Goal: Information Seeking & Learning: Learn about a topic

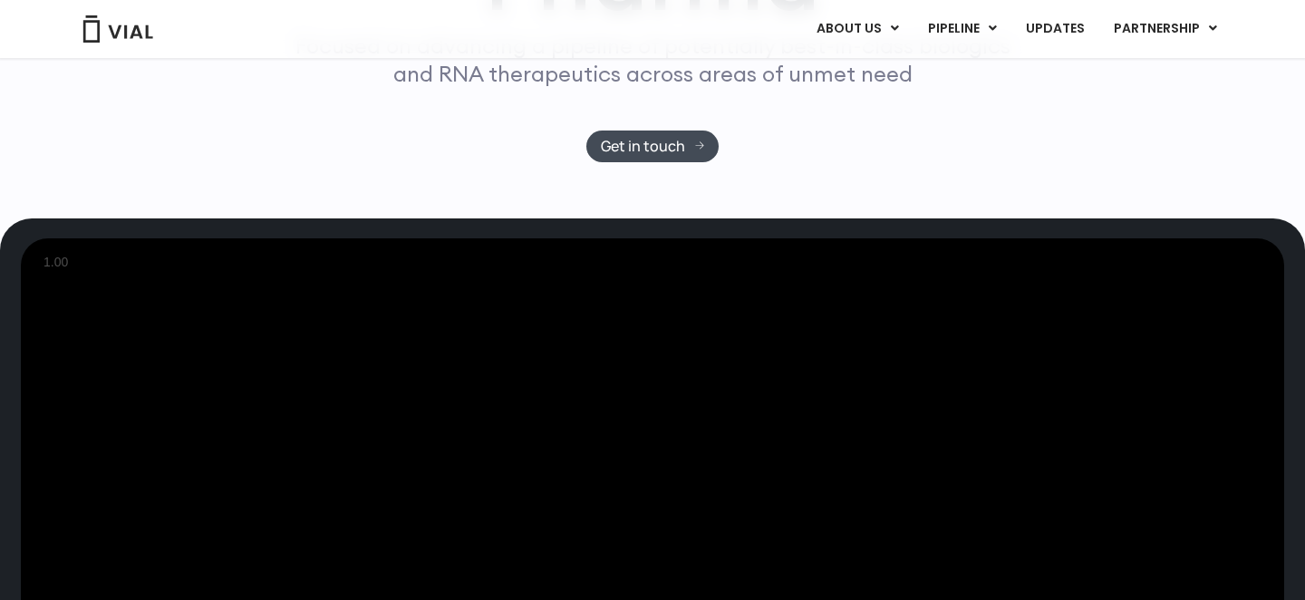
scroll to position [351, 0]
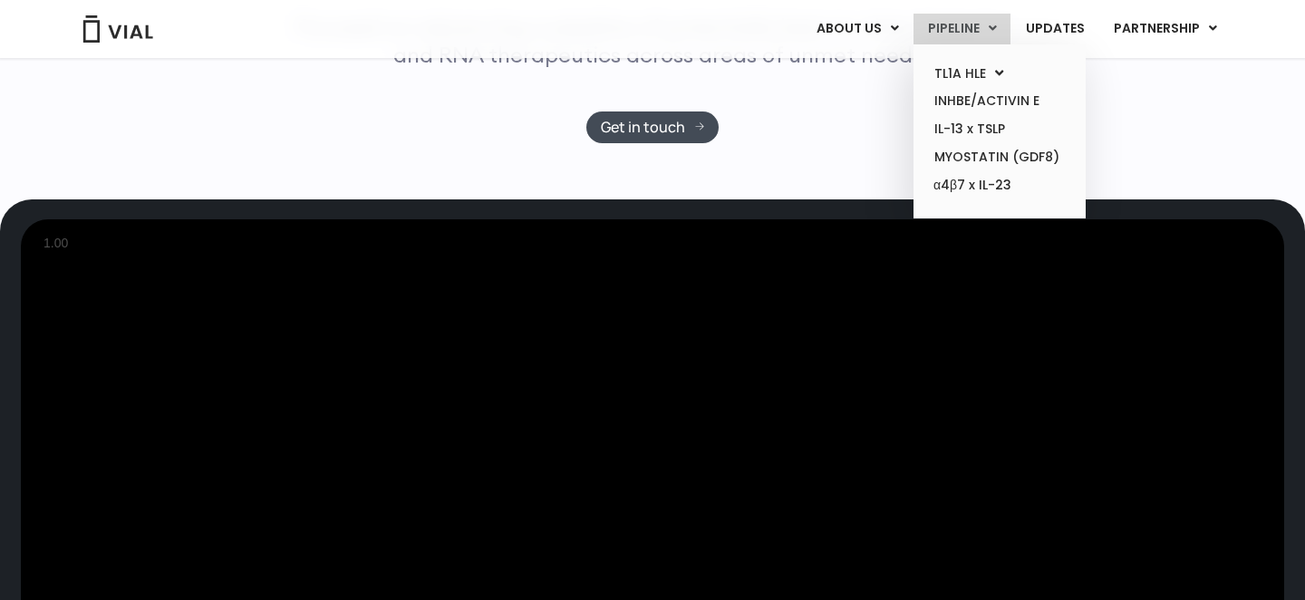
click at [962, 24] on link "PIPELINE" at bounding box center [962, 29] width 97 height 31
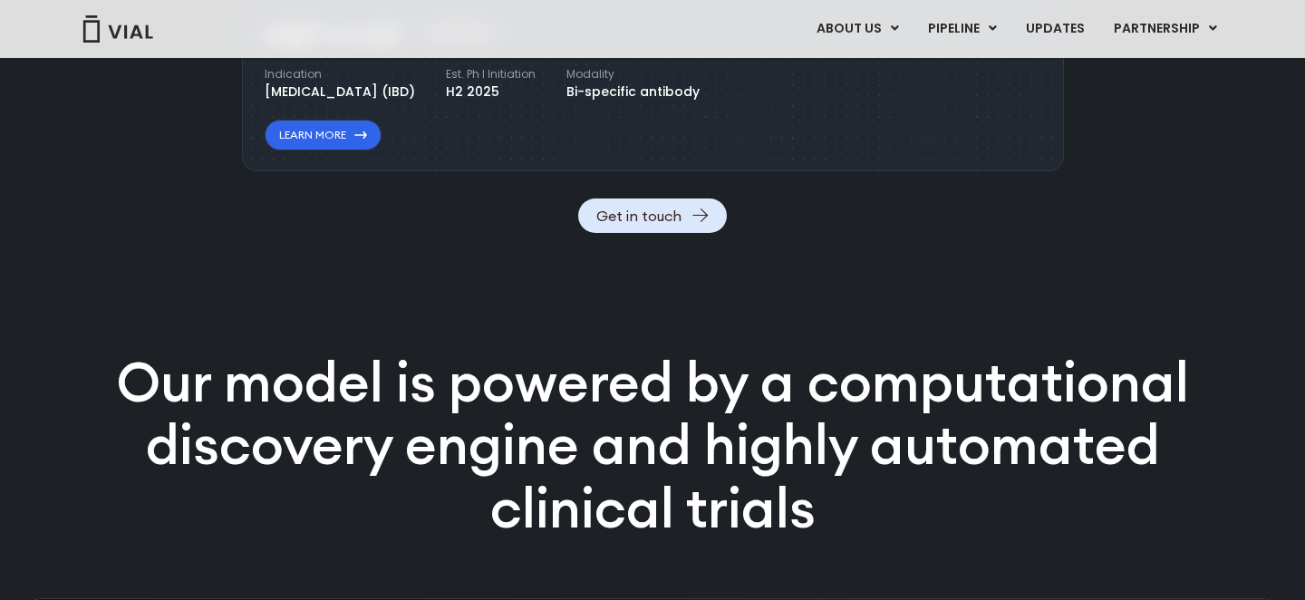
scroll to position [2581, 0]
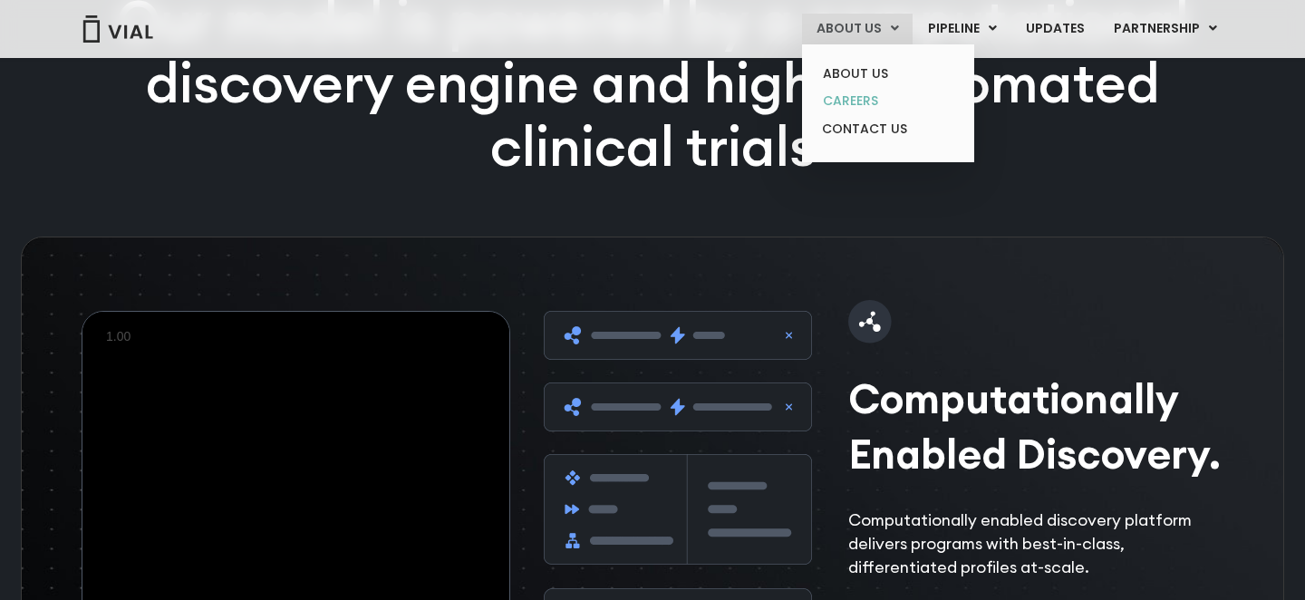
click at [866, 103] on link "CAREERS" at bounding box center [888, 101] width 159 height 28
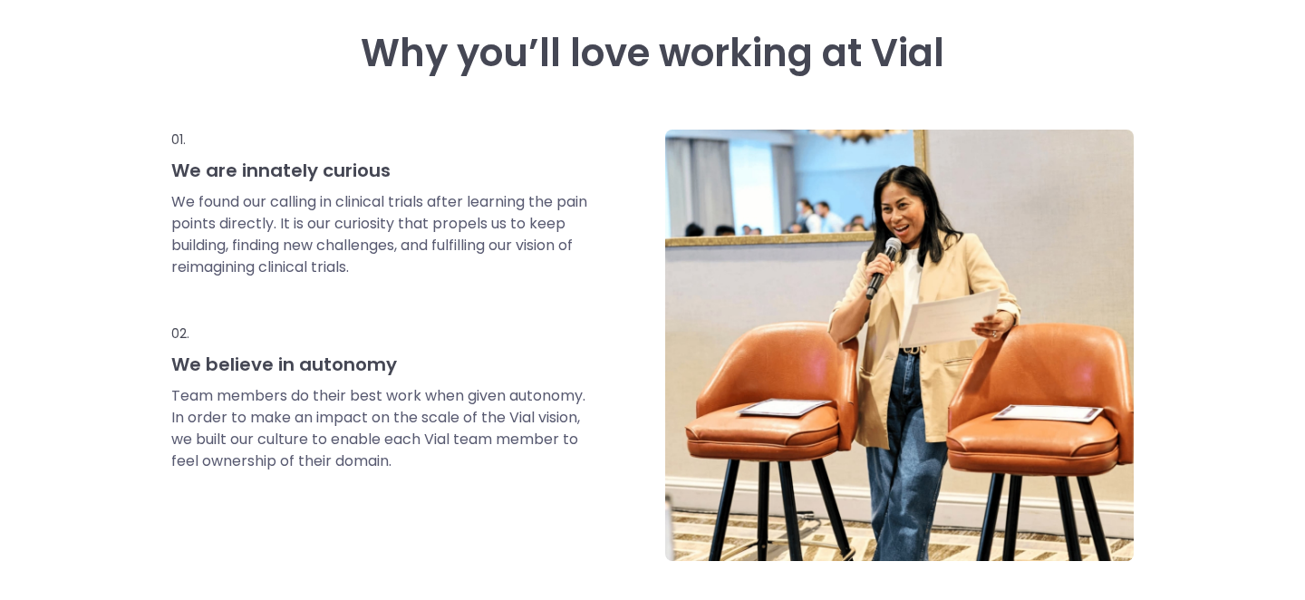
scroll to position [22, 0]
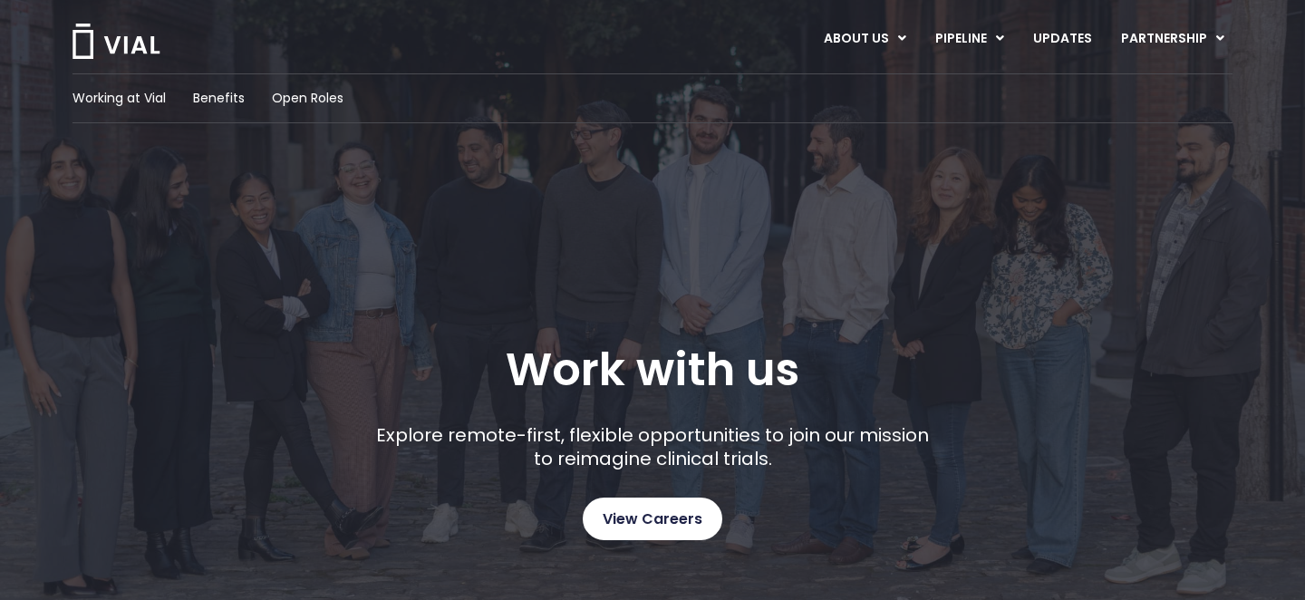
click at [636, 524] on span "View Careers" at bounding box center [653, 520] width 100 height 24
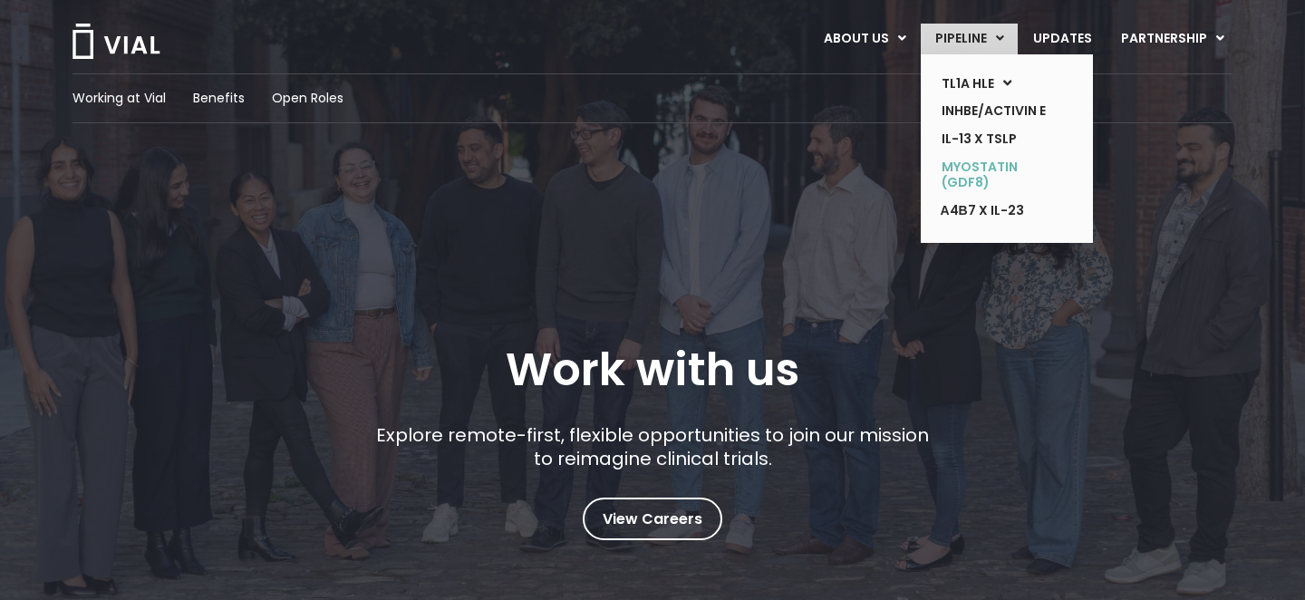
click at [957, 182] on link "MYOSTATIN (GDF8)" at bounding box center [993, 175] width 132 height 44
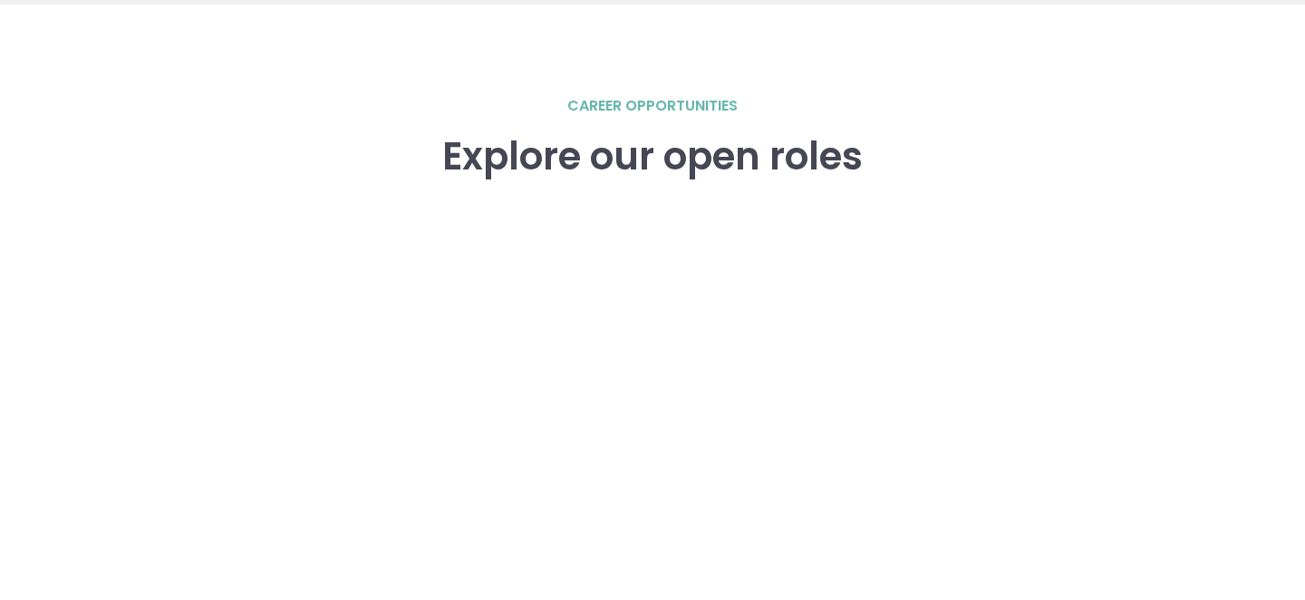
scroll to position [2470, 0]
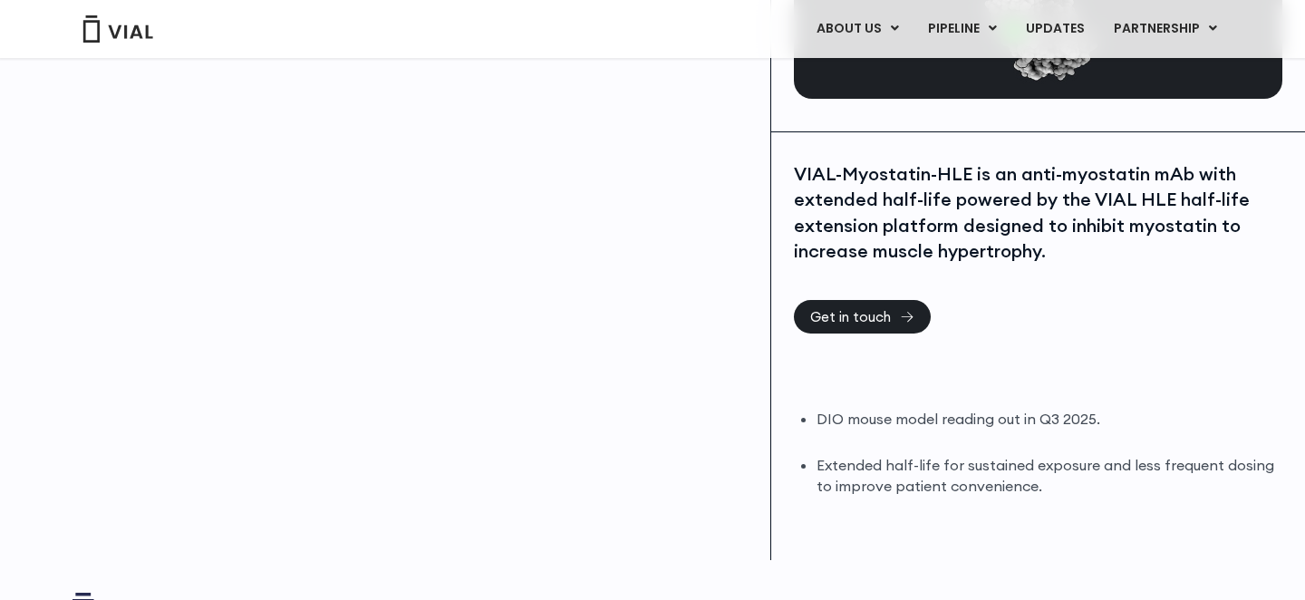
scroll to position [350, 0]
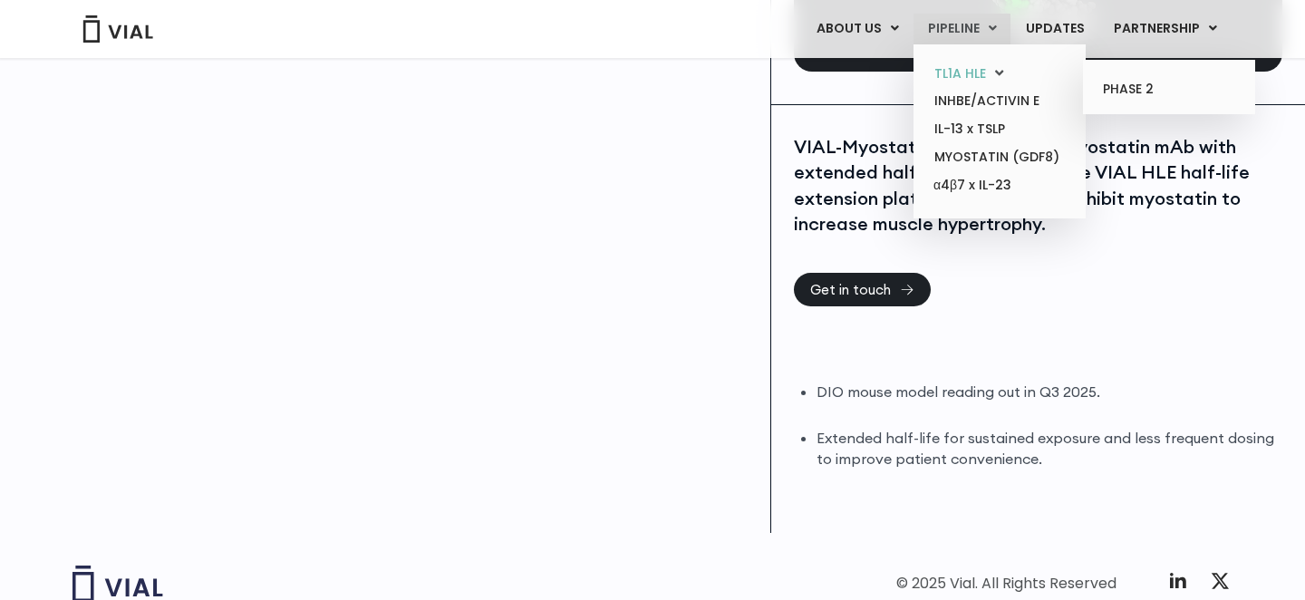
click at [973, 66] on link "TL1A HLE" at bounding box center [999, 74] width 159 height 28
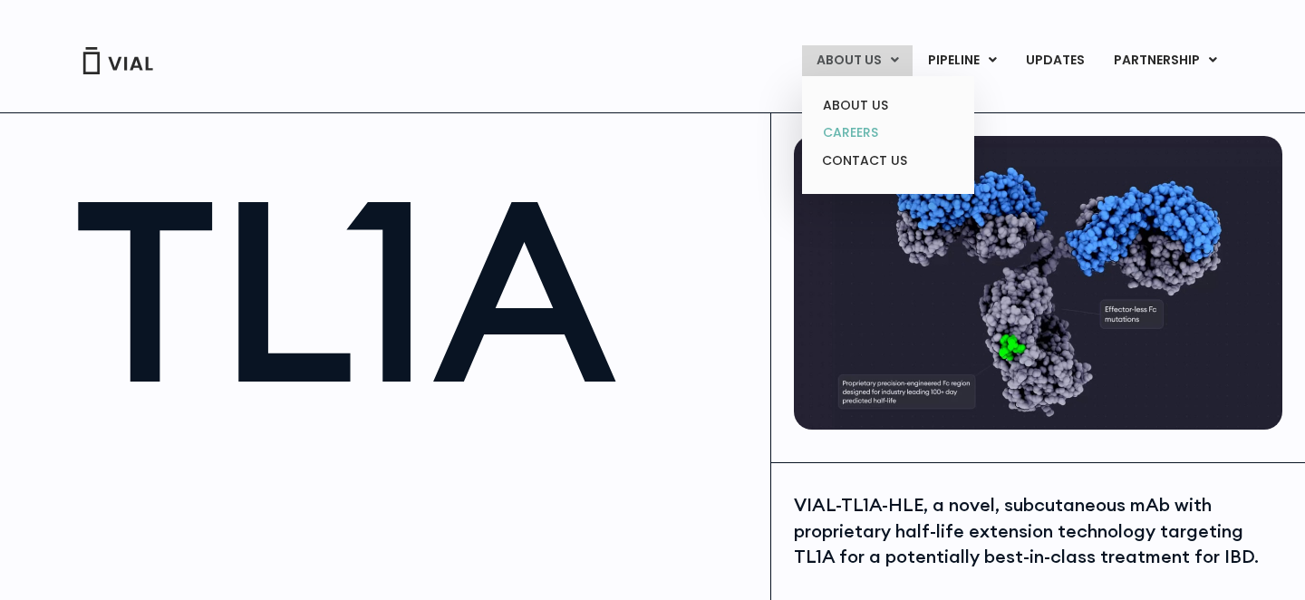
click at [869, 136] on link "CAREERS" at bounding box center [888, 133] width 159 height 28
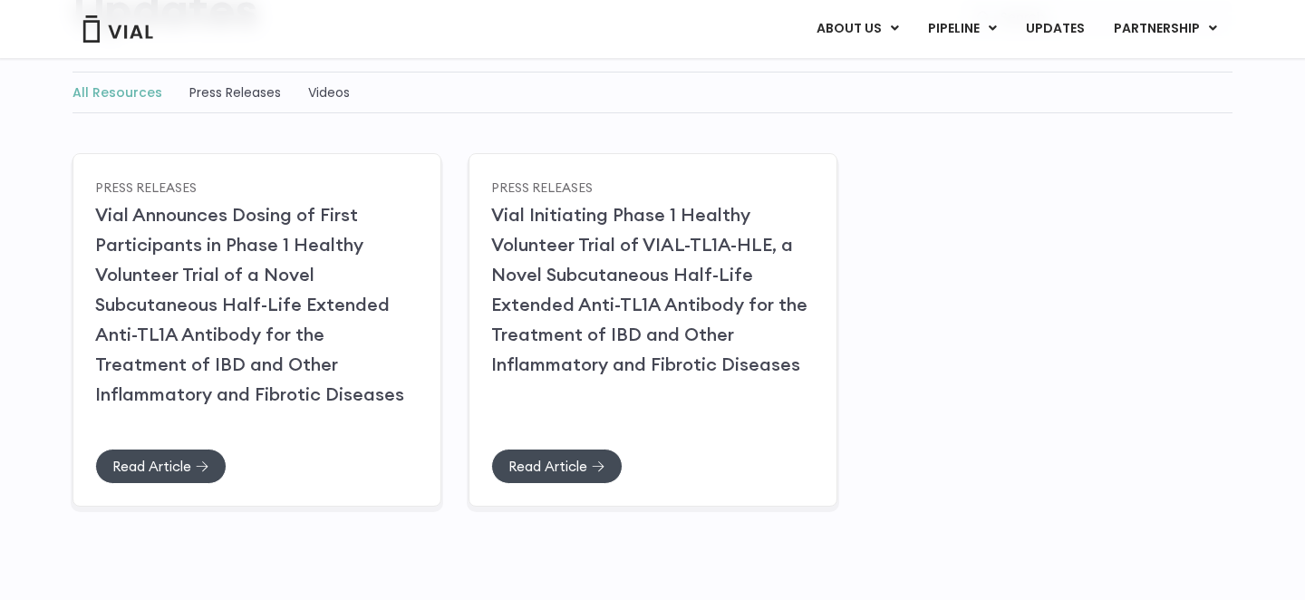
scroll to position [241, 0]
